Goal: Information Seeking & Learning: Get advice/opinions

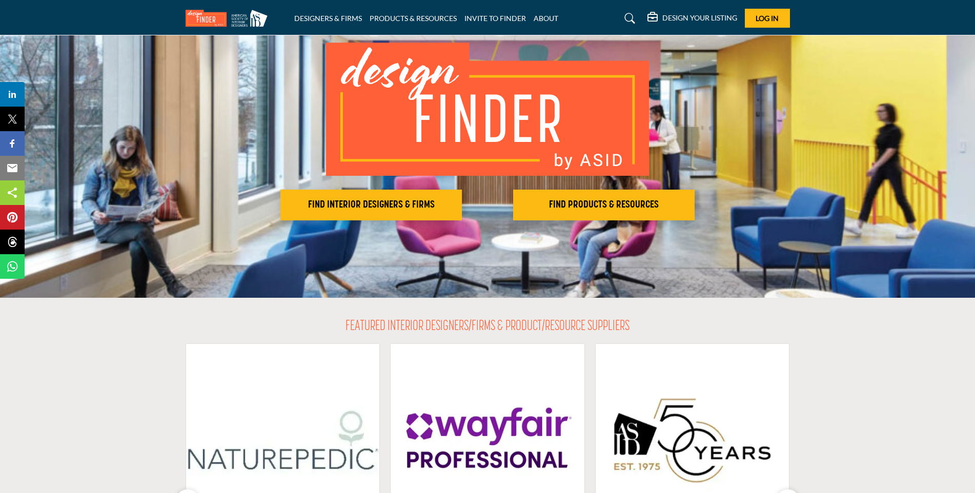
scroll to position [51, 0]
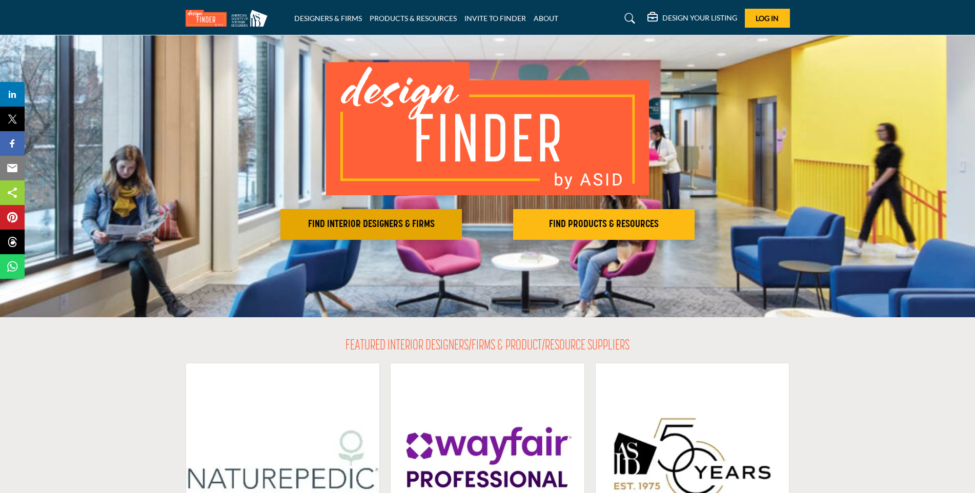
click at [416, 211] on button "FIND INTERIOR DESIGNERS & FIRMS" at bounding box center [372, 224] width 182 height 31
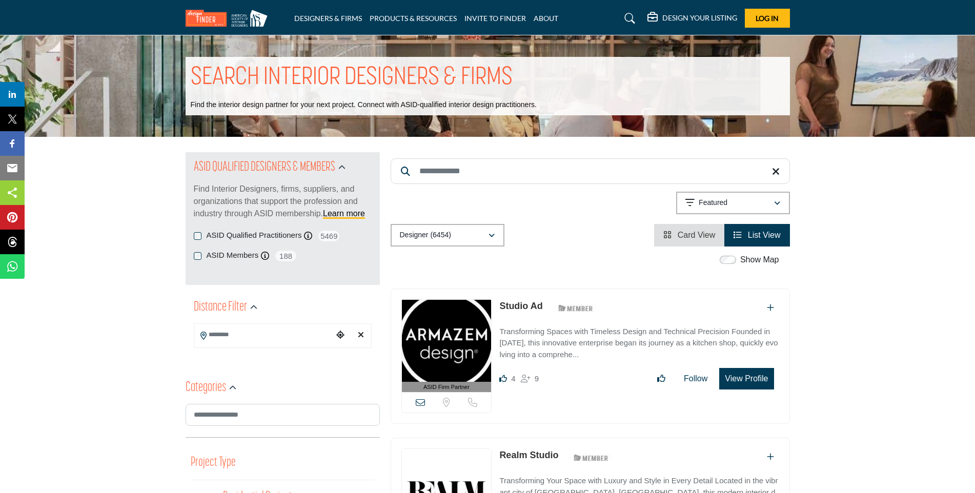
click at [281, 334] on input "Search Location" at bounding box center [263, 335] width 138 height 20
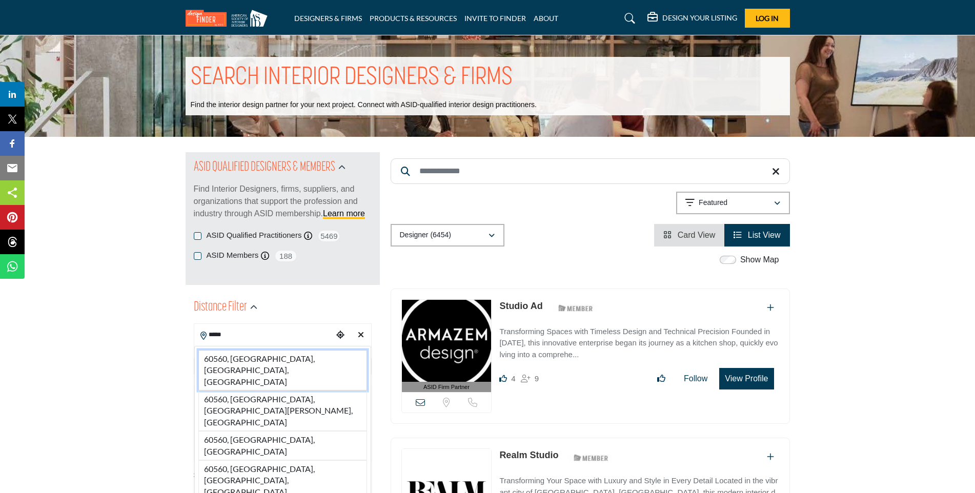
click at [252, 359] on li "60560, Yorkville, IL, USA" at bounding box center [282, 370] width 169 height 41
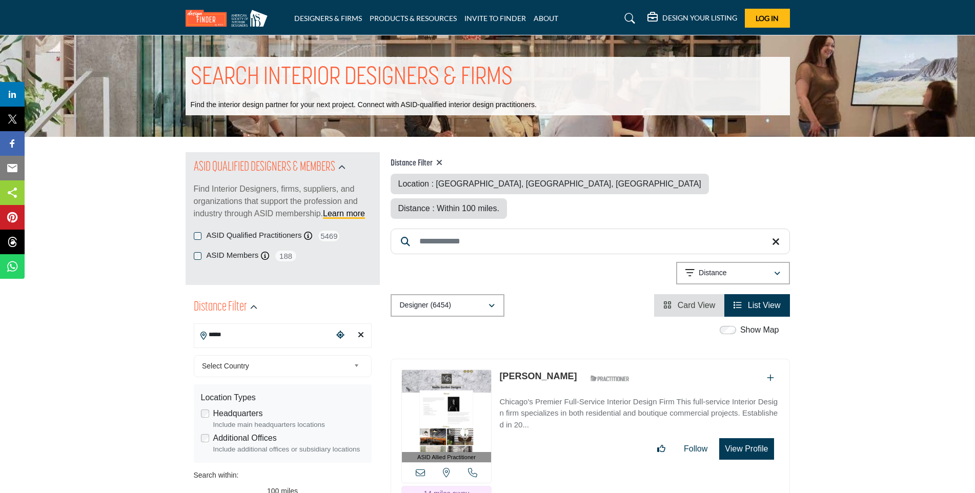
type input "**********"
type input "***"
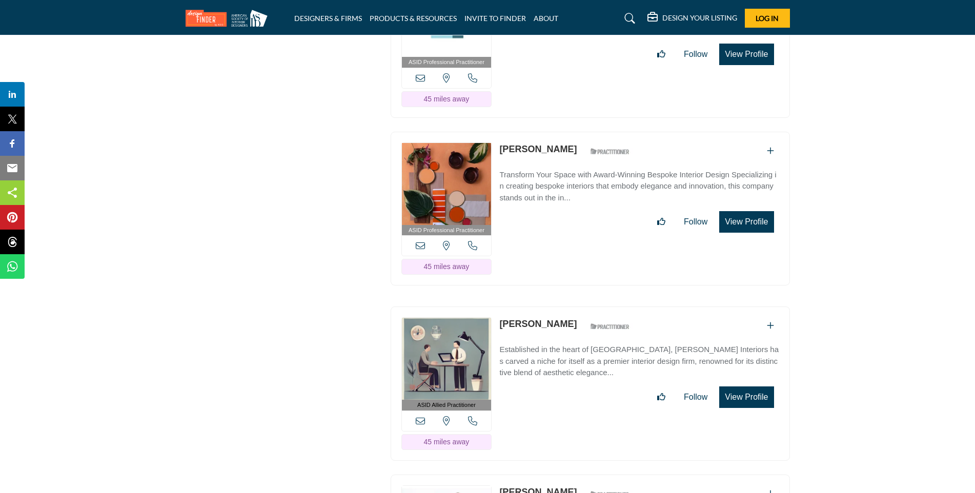
scroll to position [17643, 0]
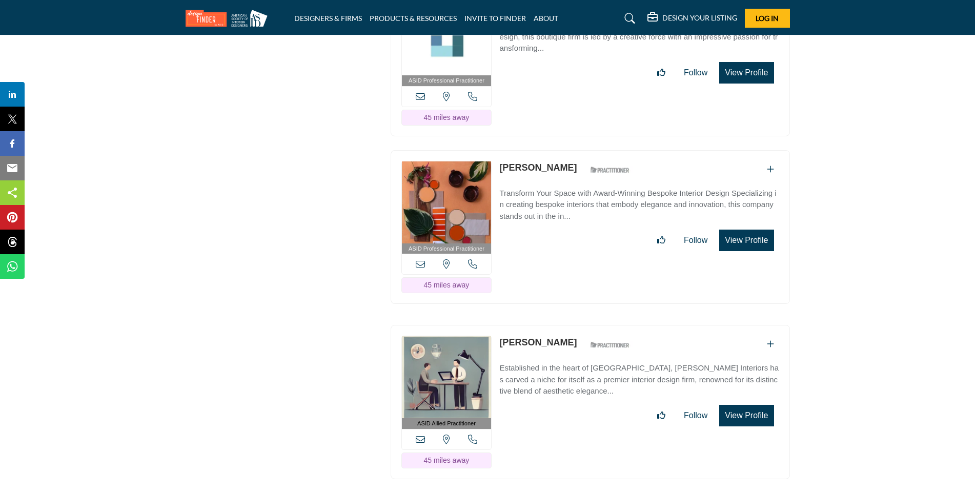
click at [564, 325] on div "ASID Allied Practitioner ASID Allied Practitioners have successfully completed …" at bounding box center [591, 402] width 400 height 154
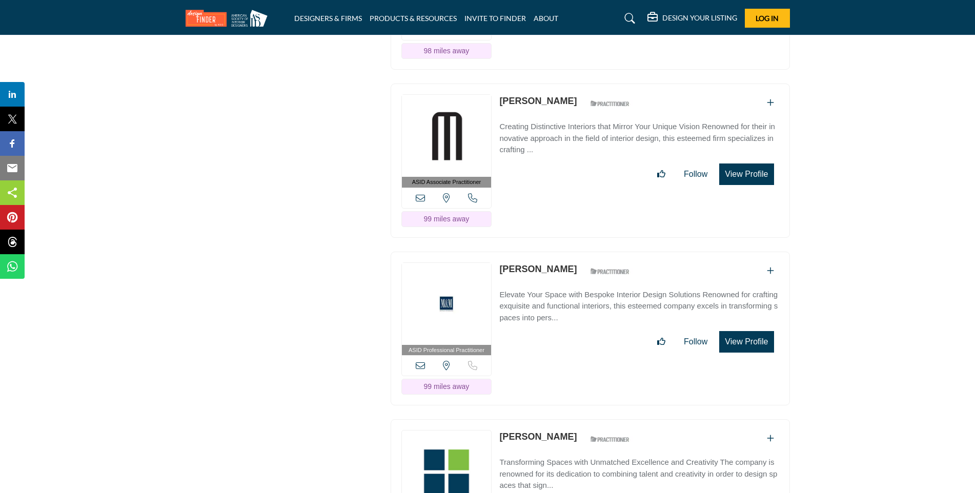
scroll to position [33696, 0]
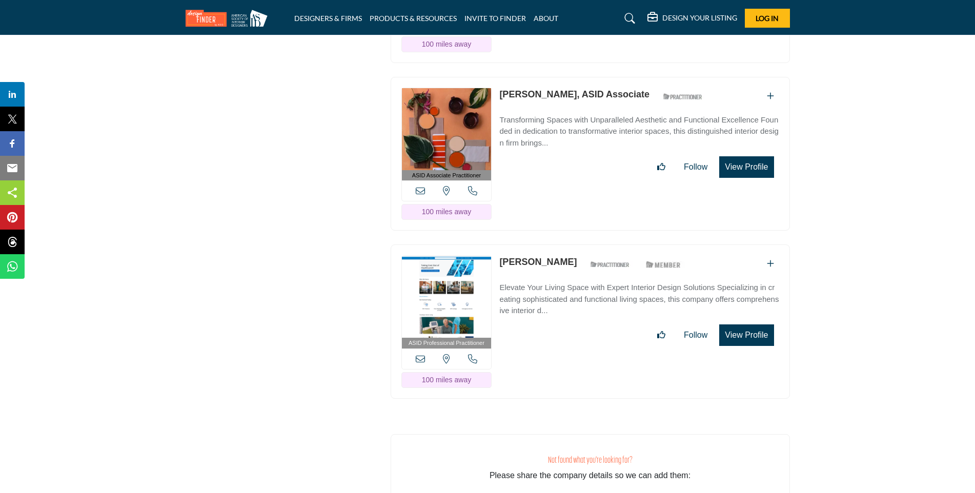
scroll to position [36692, 0]
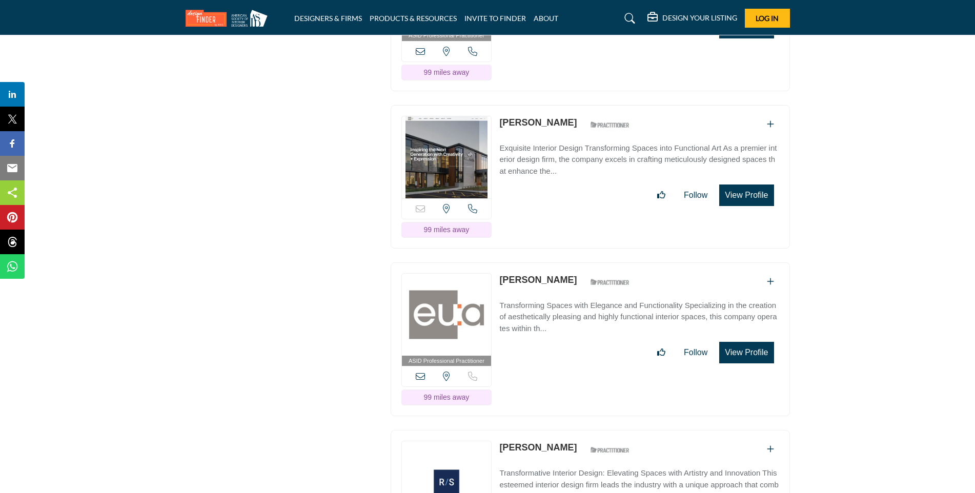
scroll to position [36128, 0]
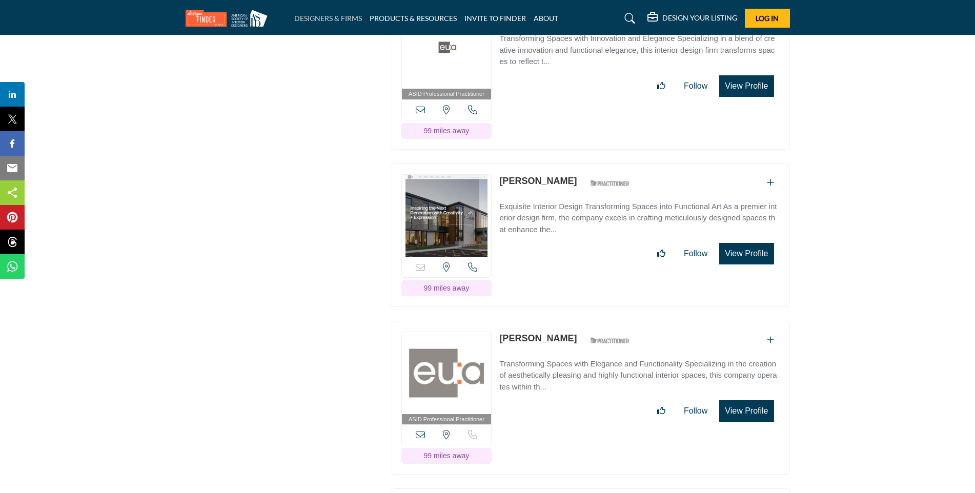
click at [347, 22] on link "DESIGNERS & FIRMS" at bounding box center [328, 18] width 68 height 9
